Goal: Task Accomplishment & Management: Use online tool/utility

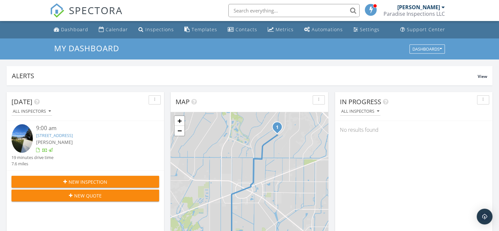
scroll to position [607, 509]
click at [68, 28] on div "Dashboard" at bounding box center [74, 29] width 27 height 6
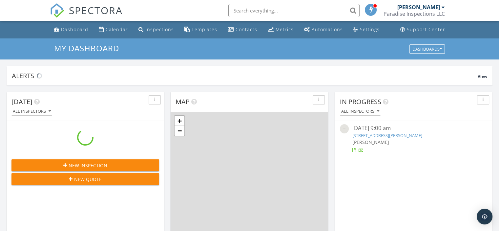
scroll to position [607, 509]
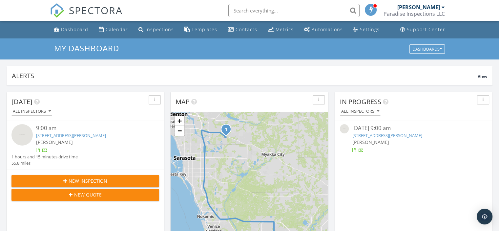
click at [75, 135] on link "7025 Holbrook Cv, Bradenton, FL 34202" at bounding box center [71, 135] width 70 height 6
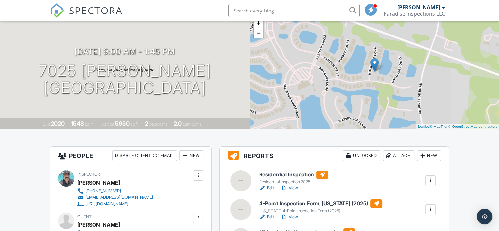
scroll to position [33, 0]
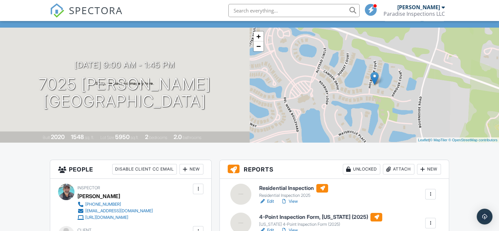
click at [282, 185] on h6 "Residential Inspection" at bounding box center [293, 188] width 69 height 9
